Goal: Transaction & Acquisition: Obtain resource

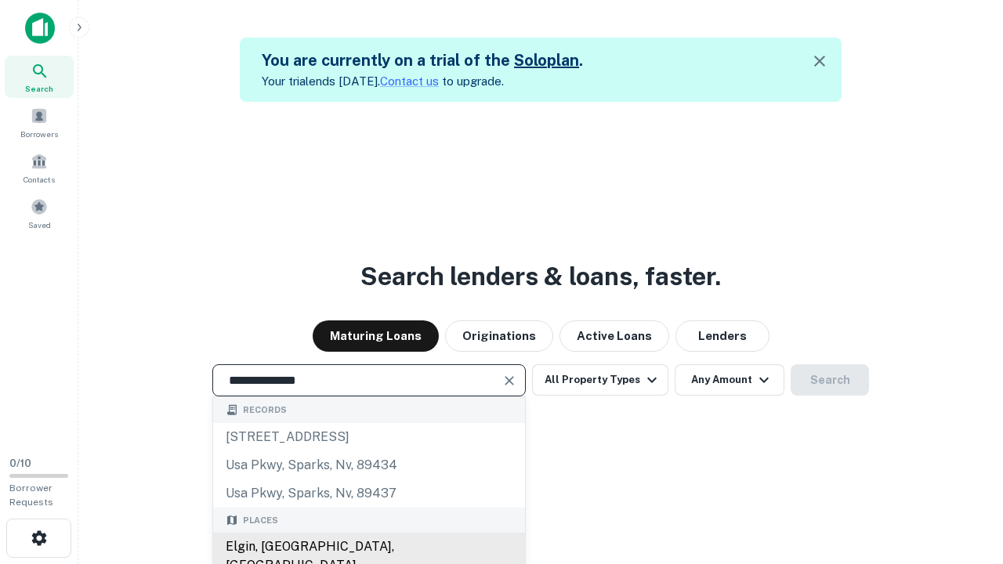
click at [368, 547] on div "Elgin, [GEOGRAPHIC_DATA], [GEOGRAPHIC_DATA]" at bounding box center [369, 556] width 312 height 47
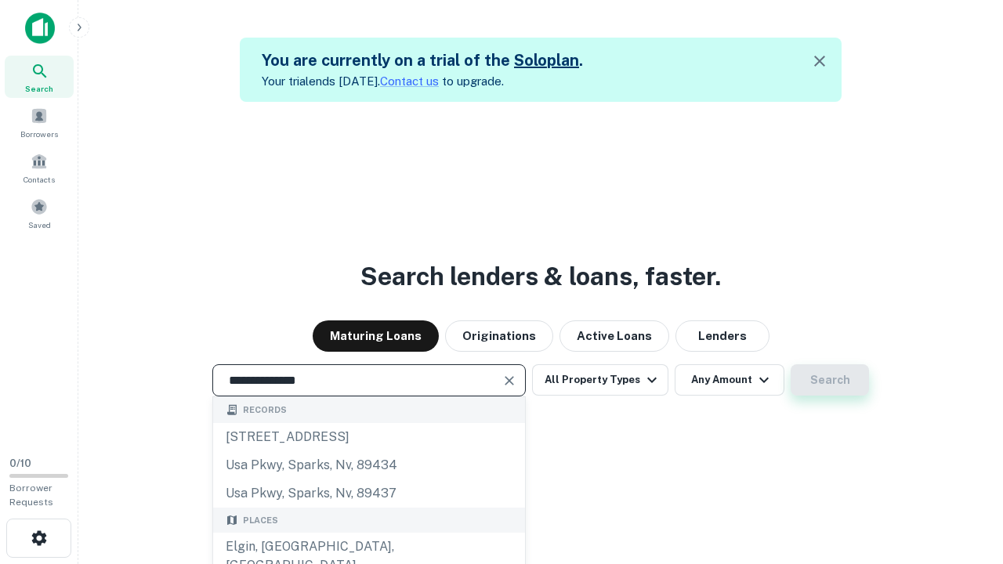
type input "**********"
click at [790, 364] on button "Search" at bounding box center [829, 379] width 78 height 31
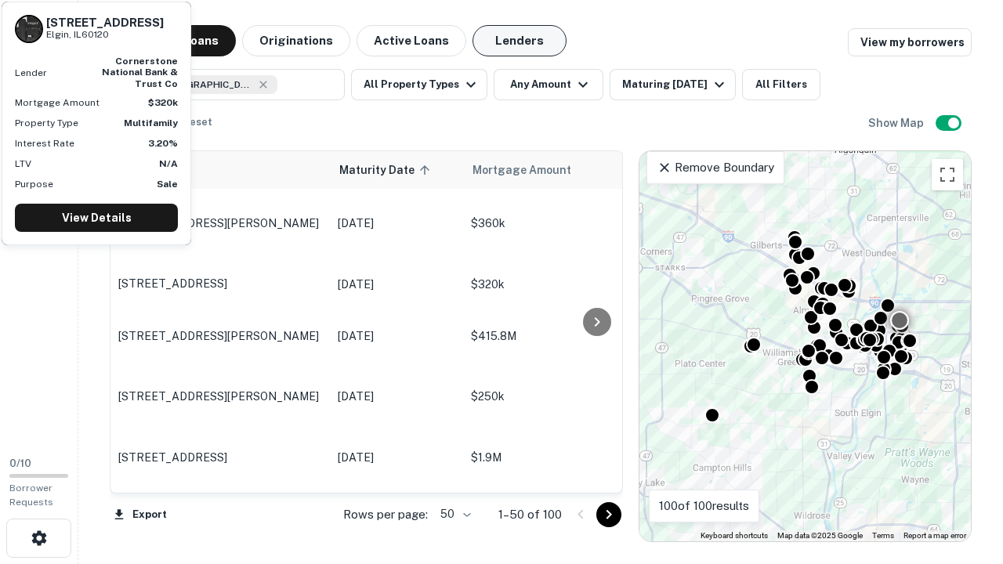
click at [519, 41] on button "Lenders" at bounding box center [519, 40] width 94 height 31
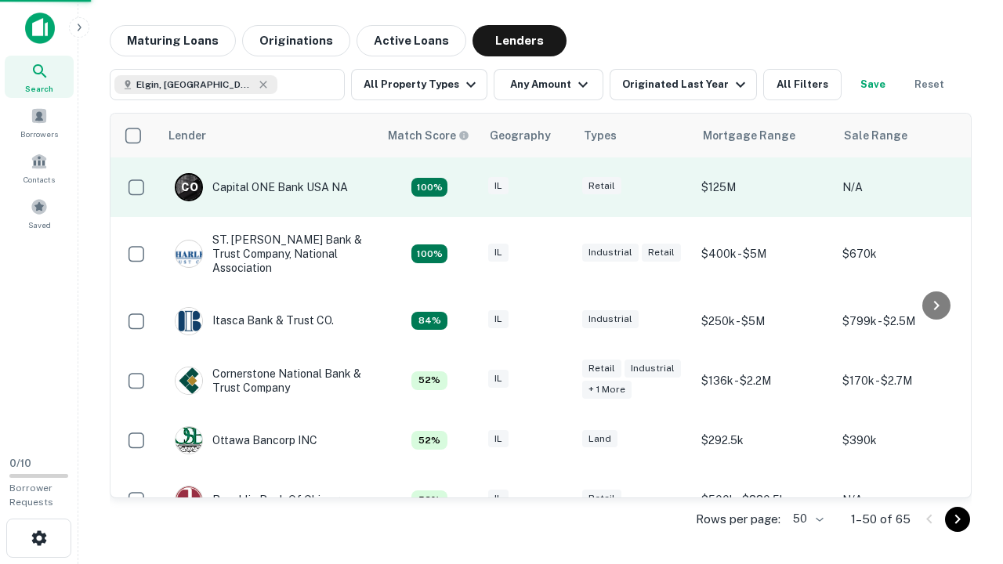
click at [556, 187] on div "IL" at bounding box center [527, 187] width 78 height 21
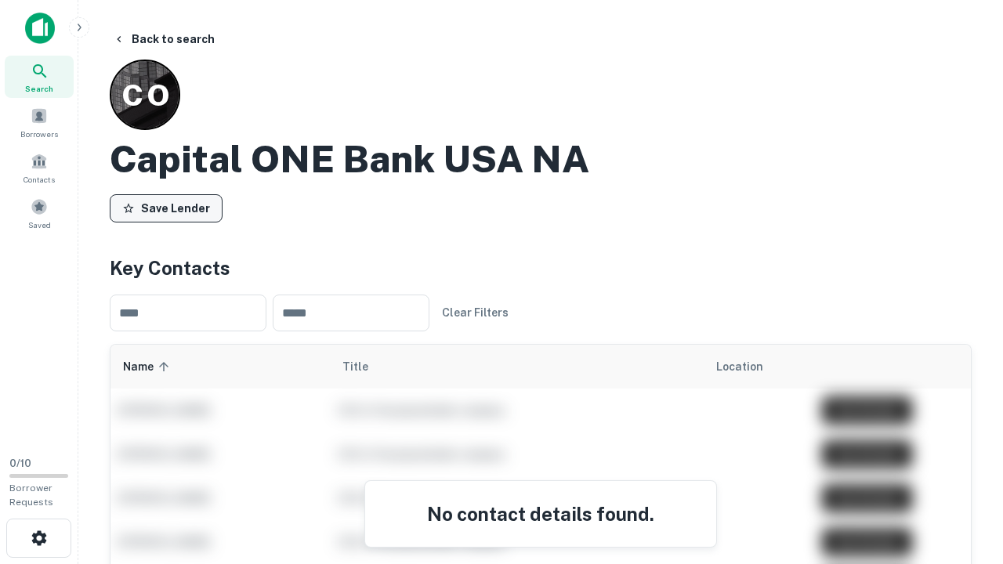
click at [166, 208] on button "Save Lender" at bounding box center [166, 208] width 113 height 28
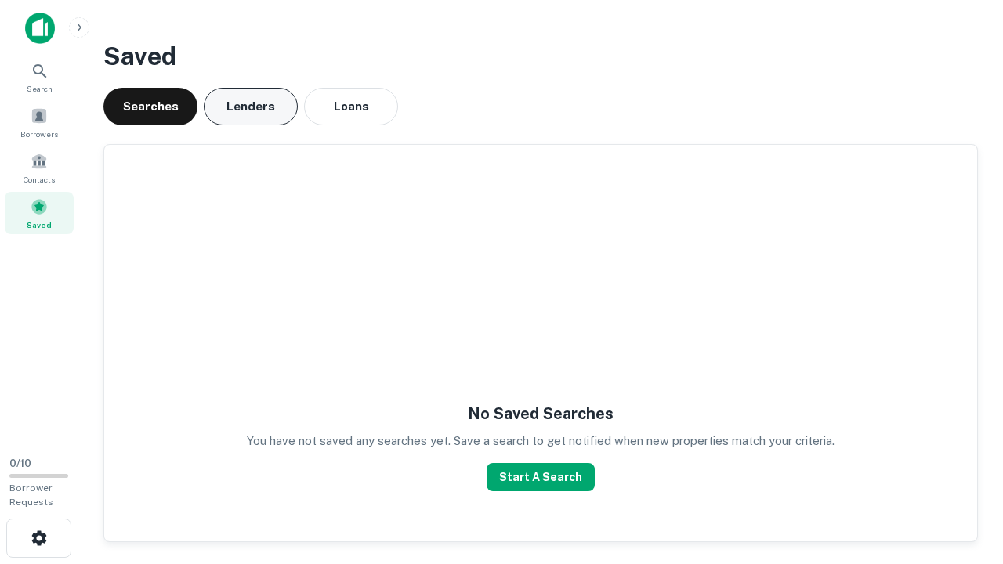
click at [251, 107] on button "Lenders" at bounding box center [251, 107] width 94 height 38
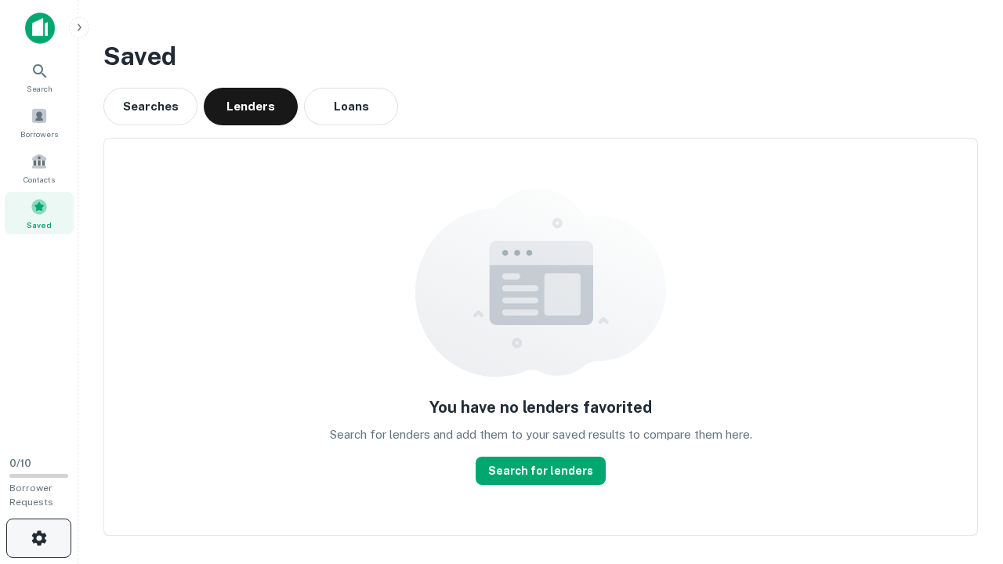
click at [38, 538] on icon "button" at bounding box center [39, 538] width 19 height 19
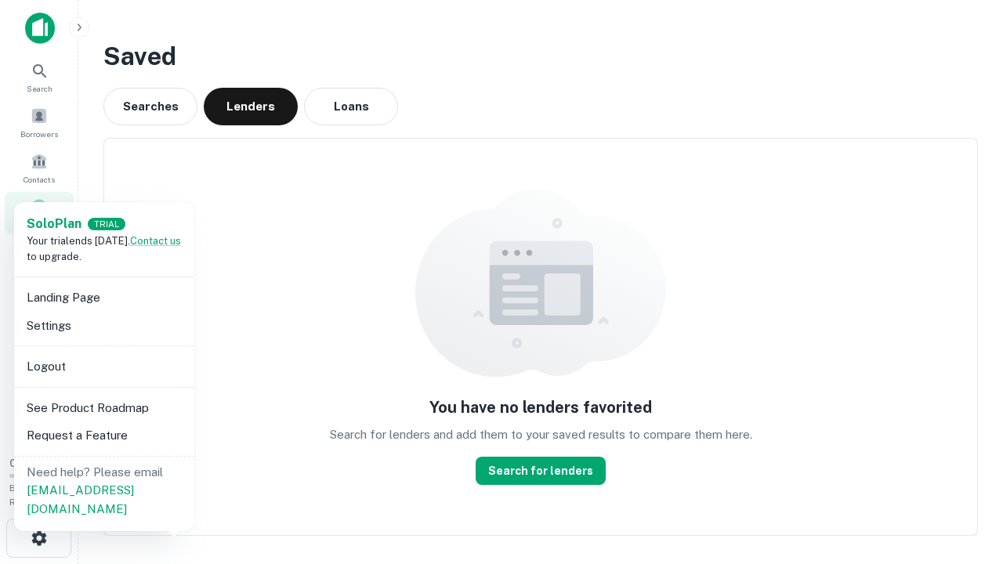
click at [103, 366] on li "Logout" at bounding box center [104, 366] width 168 height 28
